Goal: Task Accomplishment & Management: Manage account settings

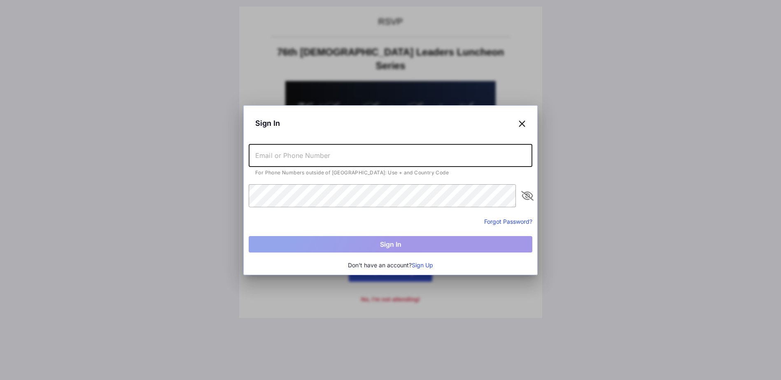
click at [300, 156] on input "text" at bounding box center [391, 155] width 284 height 23
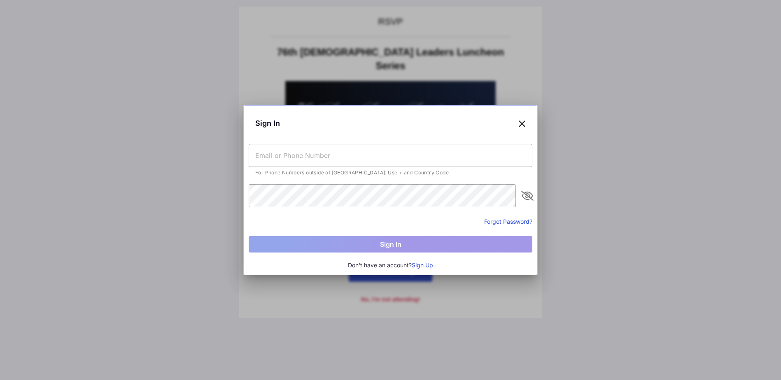
click at [523, 125] on icon at bounding box center [521, 123] width 7 height 12
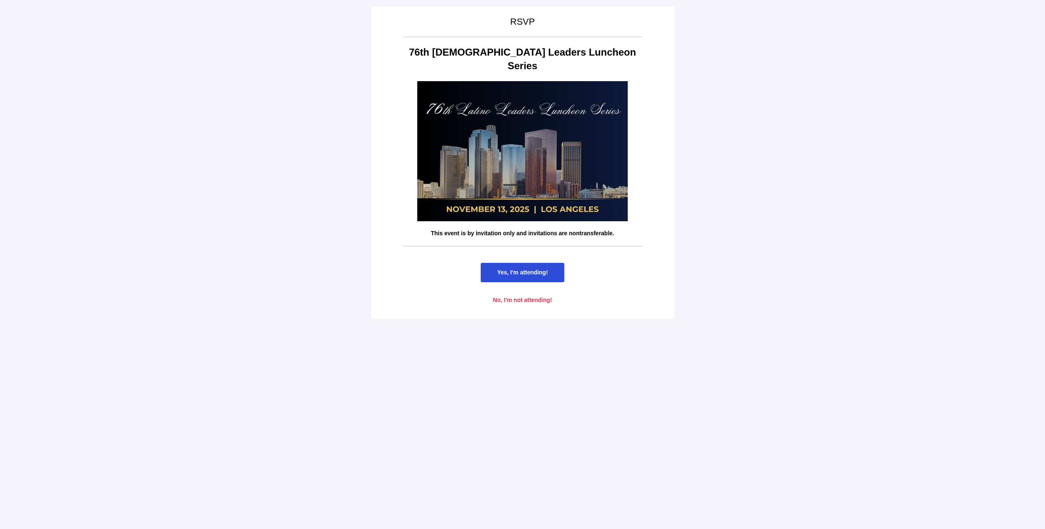
click at [529, 269] on span "Yes, I'm attending!" at bounding box center [522, 272] width 51 height 7
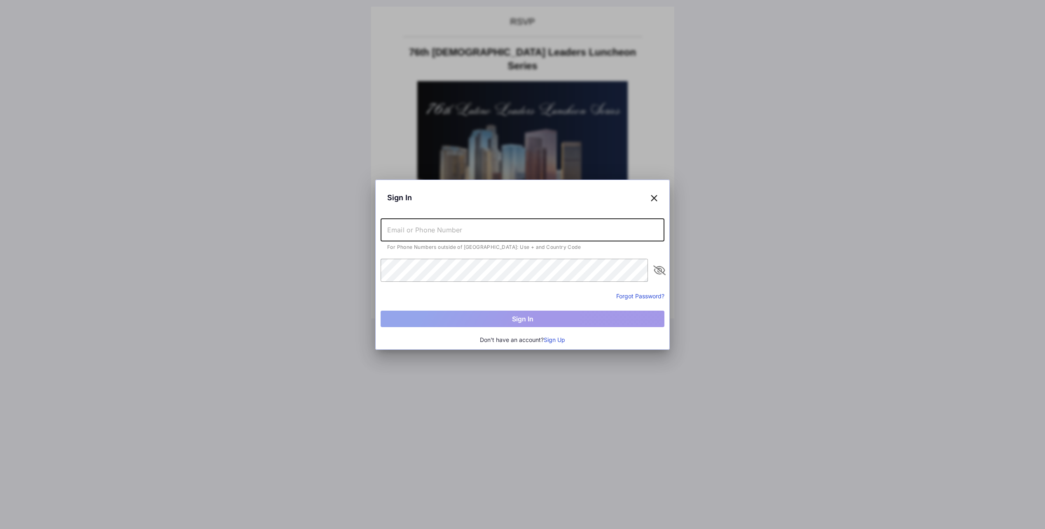
click at [469, 232] on input "text" at bounding box center [522, 229] width 284 height 23
type input "[PERSON_NAME][EMAIL_ADDRESS][PERSON_NAME][DOMAIN_NAME]"
click at [641, 296] on button "Forgot Password?" at bounding box center [640, 295] width 48 height 9
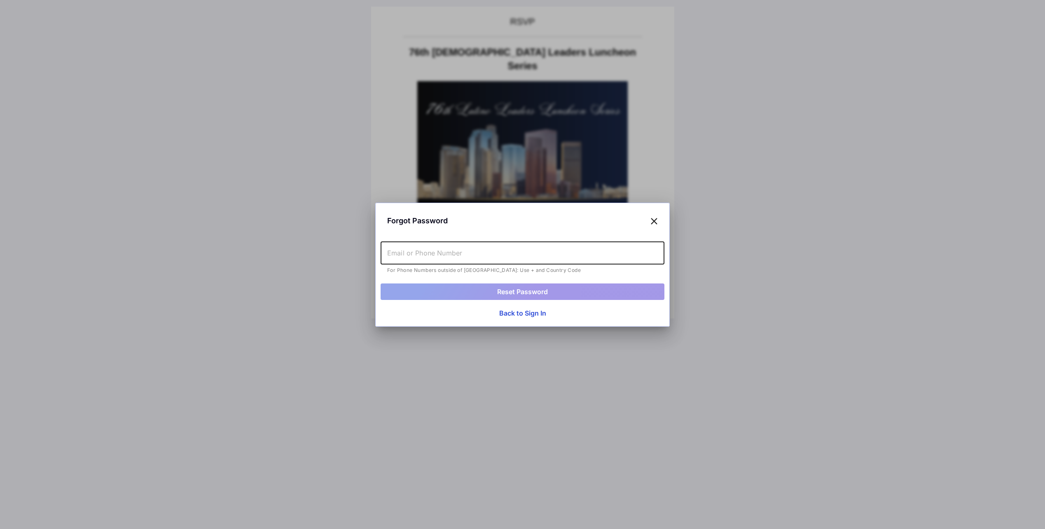
click at [493, 255] on input "text" at bounding box center [522, 252] width 284 height 23
type input "[PERSON_NAME][EMAIL_ADDRESS][PERSON_NAME][DOMAIN_NAME]"
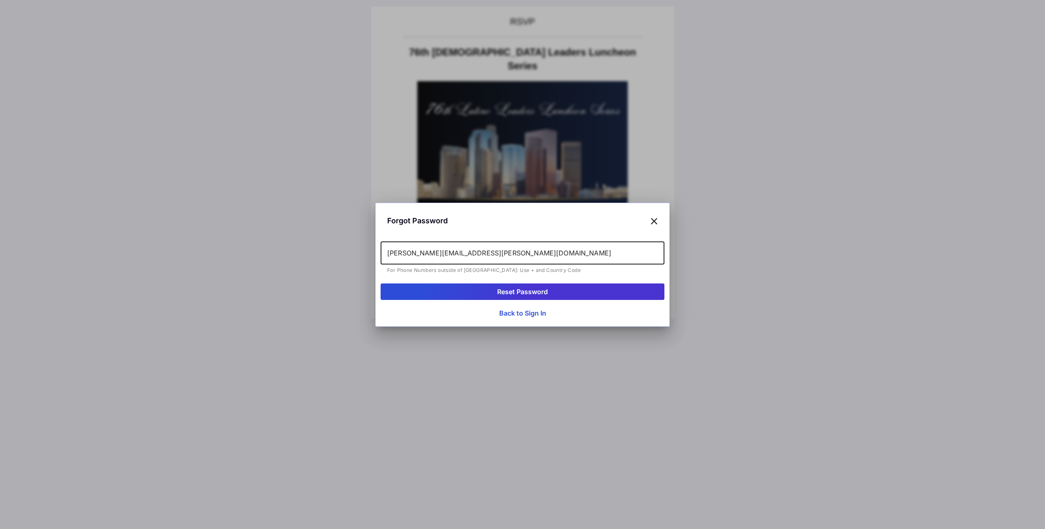
click at [524, 289] on button "Reset Password" at bounding box center [522, 291] width 284 height 16
